Goal: Check status

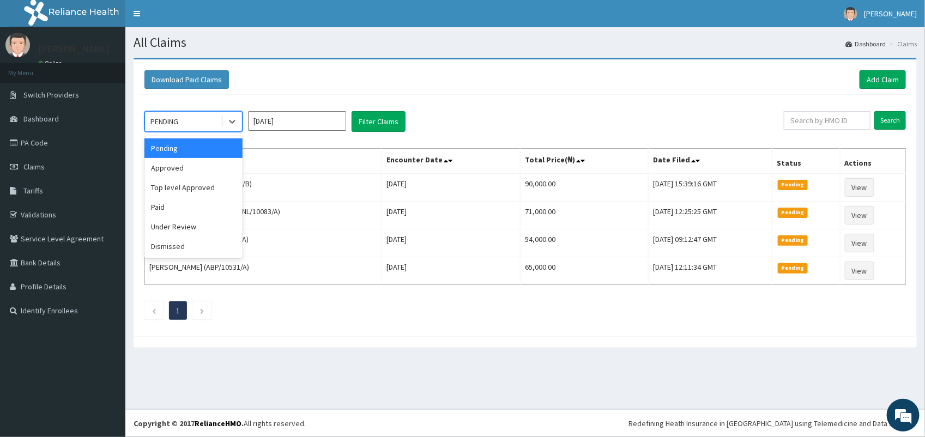
click at [193, 158] on div "Approved" at bounding box center [193, 168] width 98 height 20
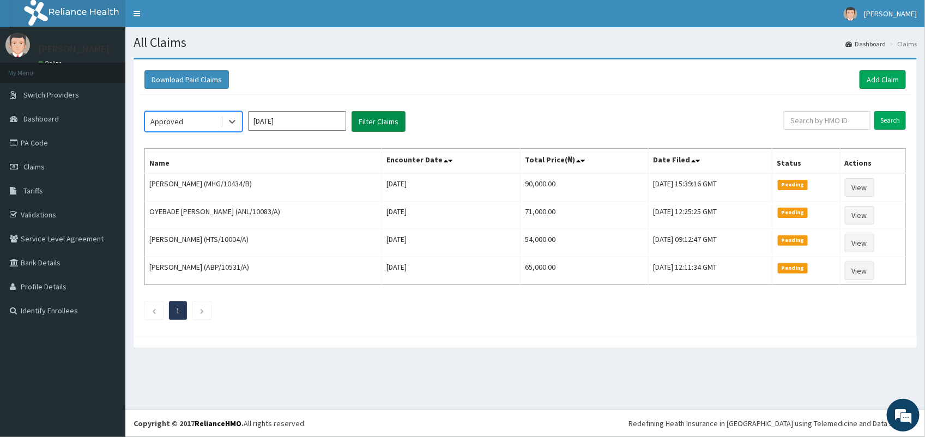
click at [388, 116] on button "Filter Claims" at bounding box center [378, 121] width 54 height 21
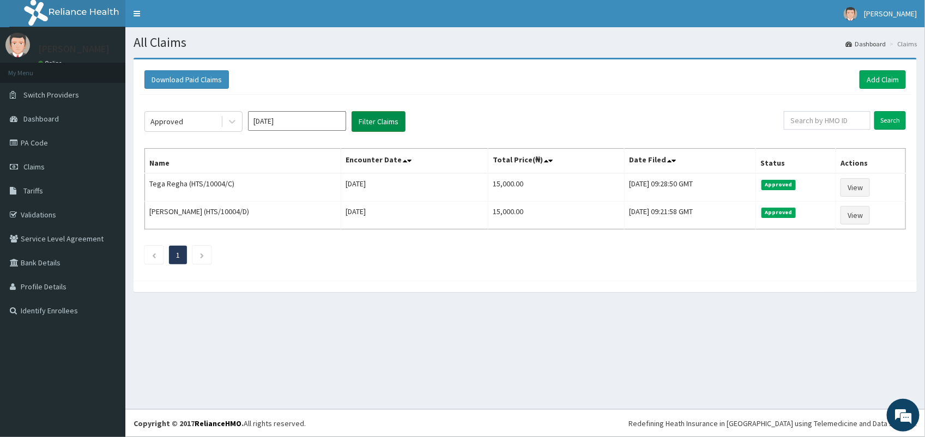
click at [401, 119] on button "Filter Claims" at bounding box center [378, 121] width 54 height 21
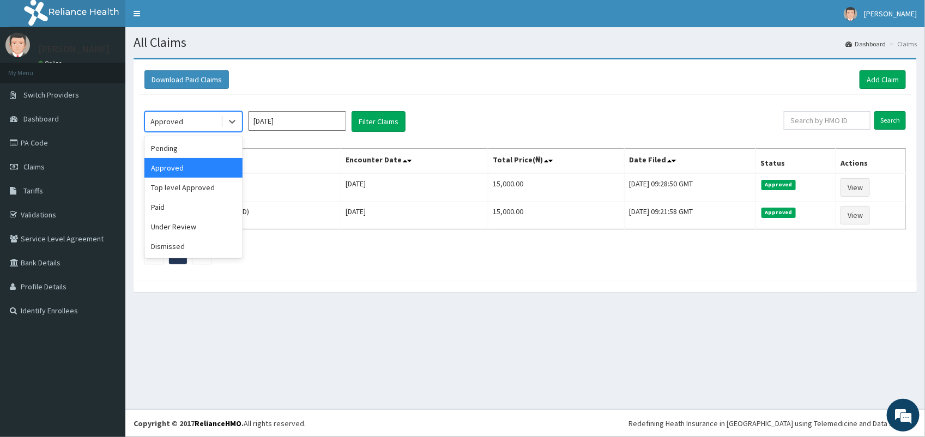
click at [170, 210] on div "Paid" at bounding box center [193, 207] width 98 height 20
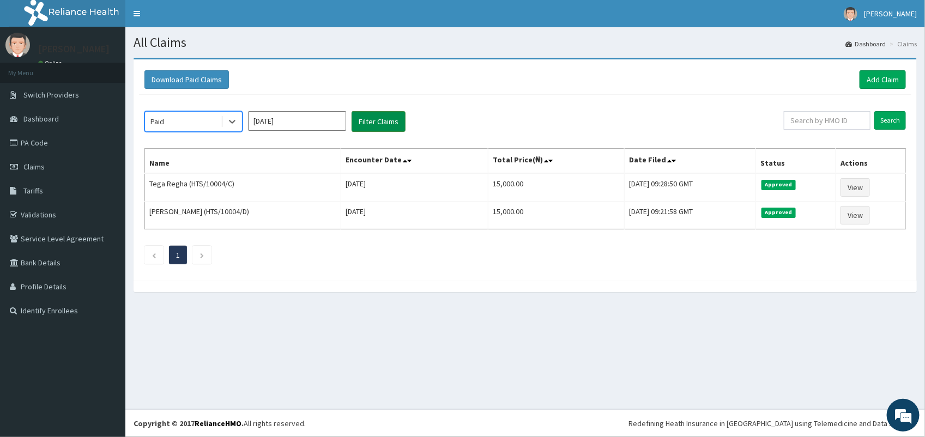
click at [377, 118] on button "Filter Claims" at bounding box center [378, 121] width 54 height 21
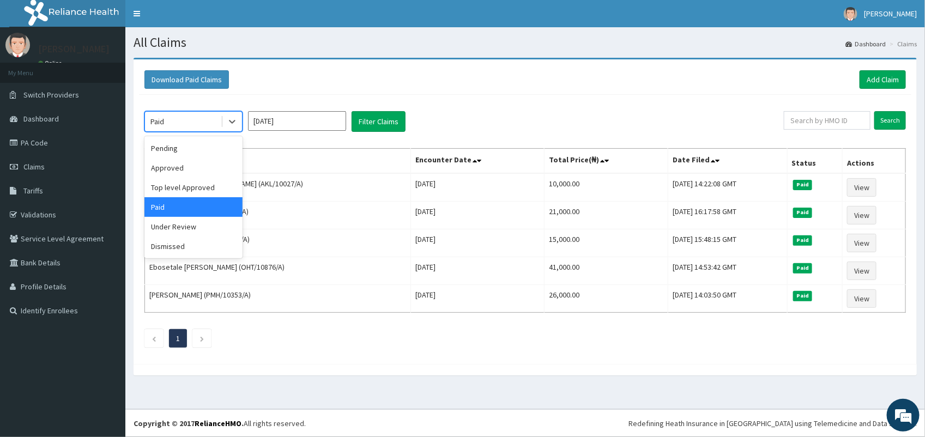
click at [206, 143] on div "Pending" at bounding box center [193, 148] width 98 height 20
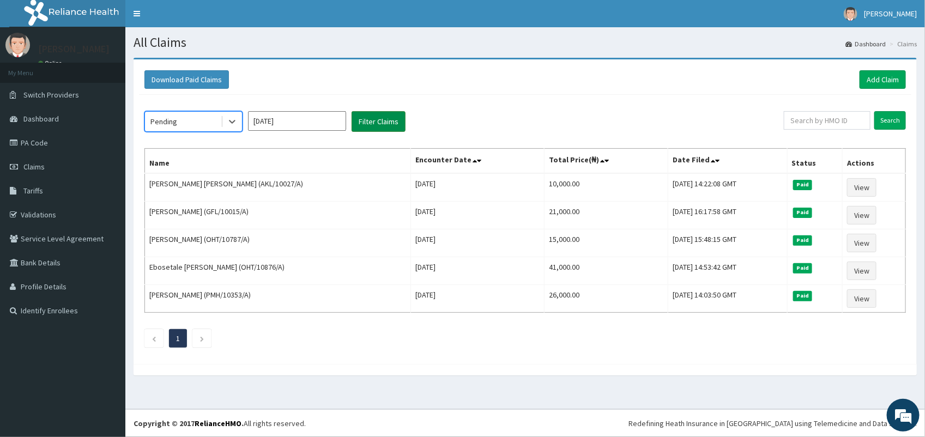
click at [392, 120] on button "Filter Claims" at bounding box center [378, 121] width 54 height 21
